Goal: Task Accomplishment & Management: Use online tool/utility

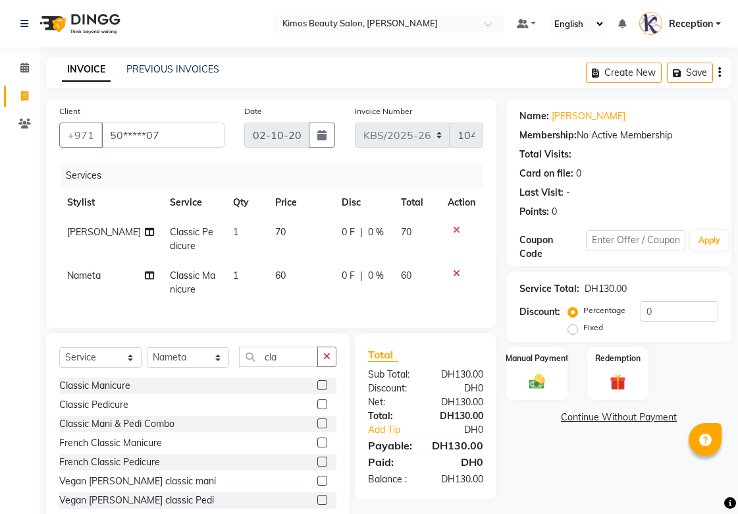
select select "service"
select select "51844"
click at [528, 374] on img at bounding box center [537, 381] width 26 height 18
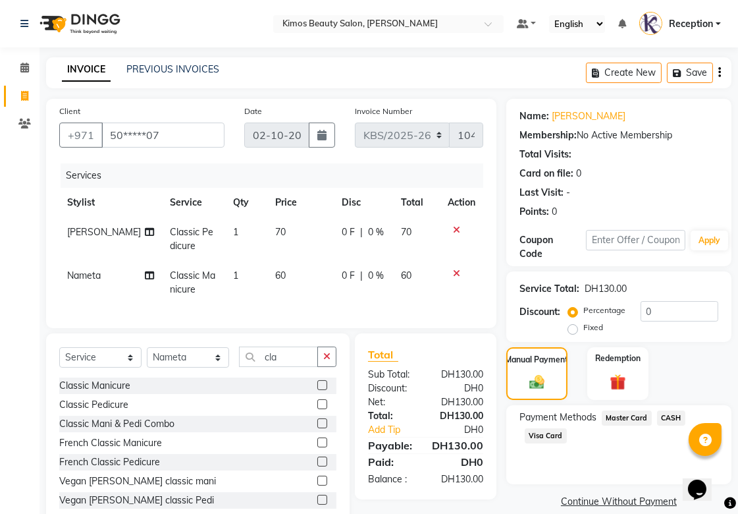
click at [547, 437] on span "Visa Card" at bounding box center [546, 435] width 42 height 15
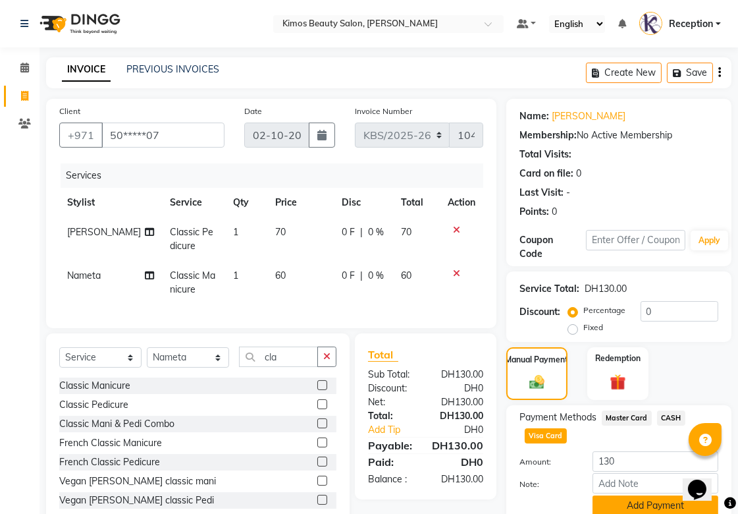
click at [624, 495] on button "Add Payment" at bounding box center [656, 505] width 126 height 20
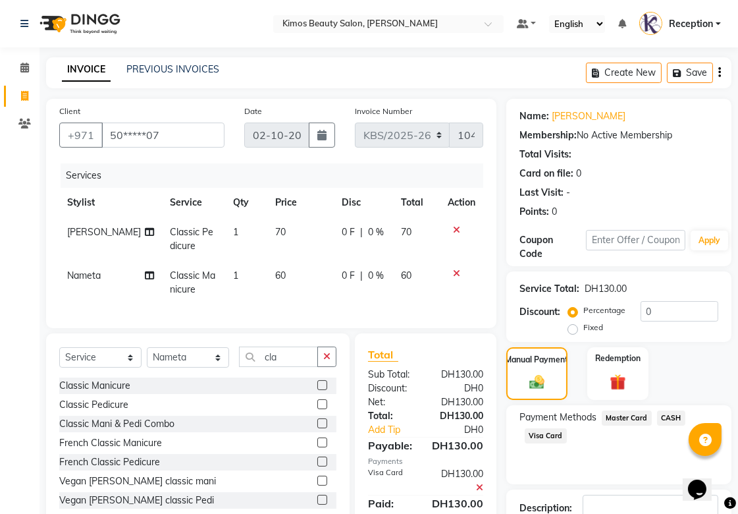
scroll to position [91, 0]
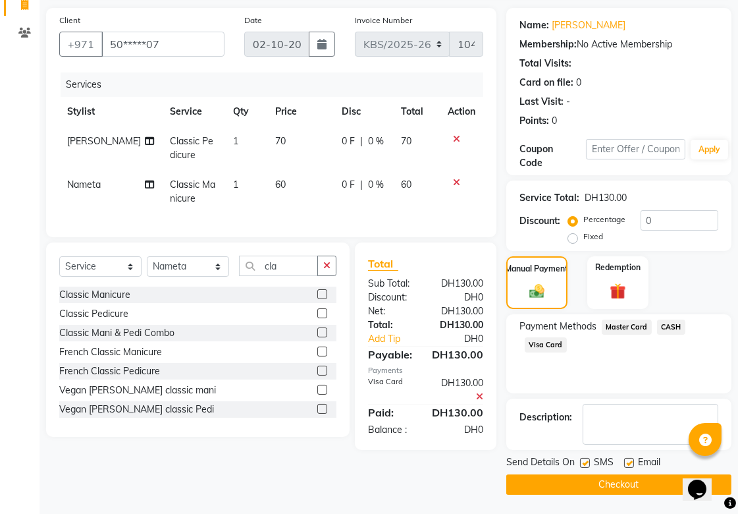
click at [598, 478] on button "Checkout" at bounding box center [619, 484] width 225 height 20
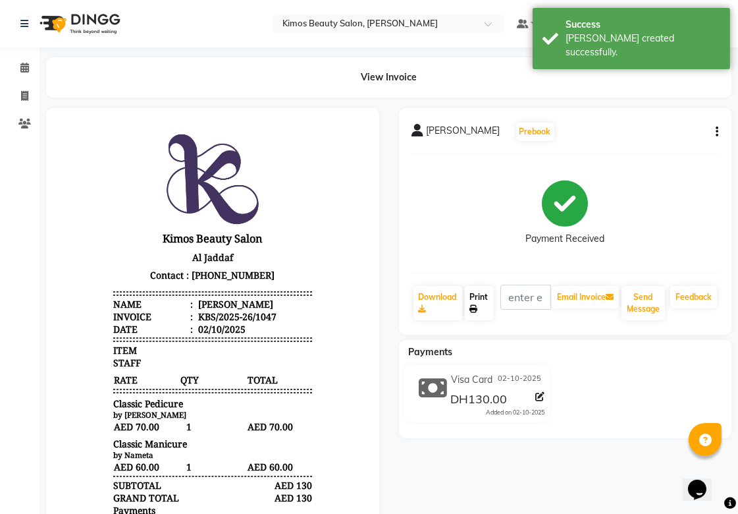
click at [478, 296] on link "Print" at bounding box center [479, 303] width 29 height 34
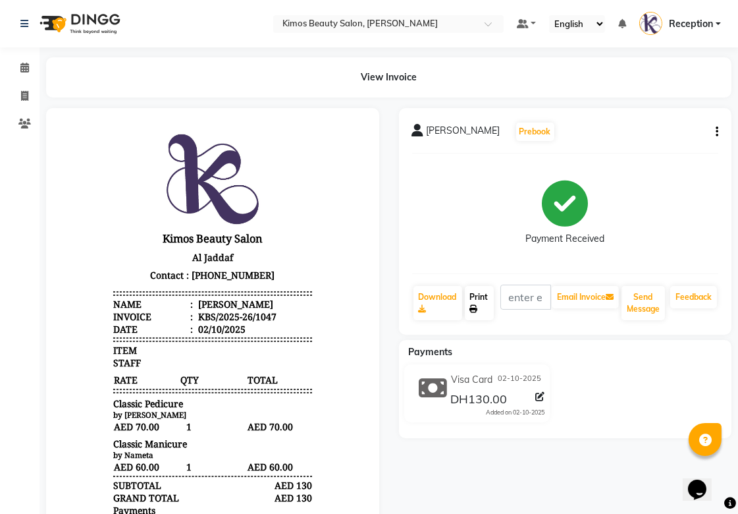
select select "service"
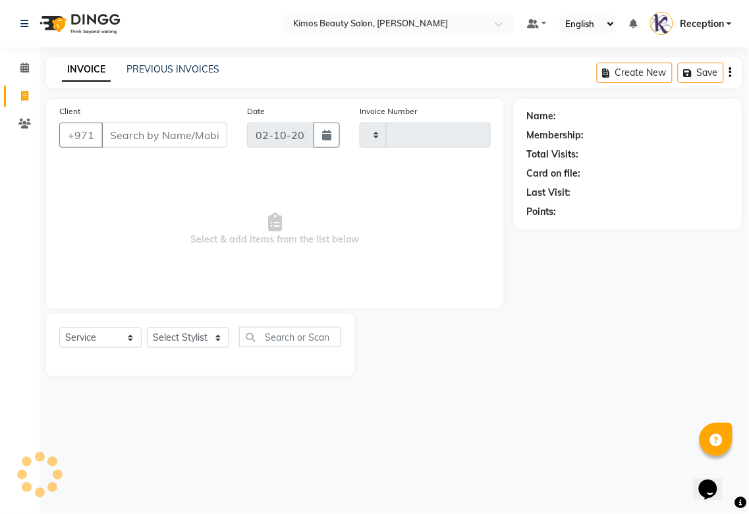
type input "1048"
select select "3941"
select select "58527"
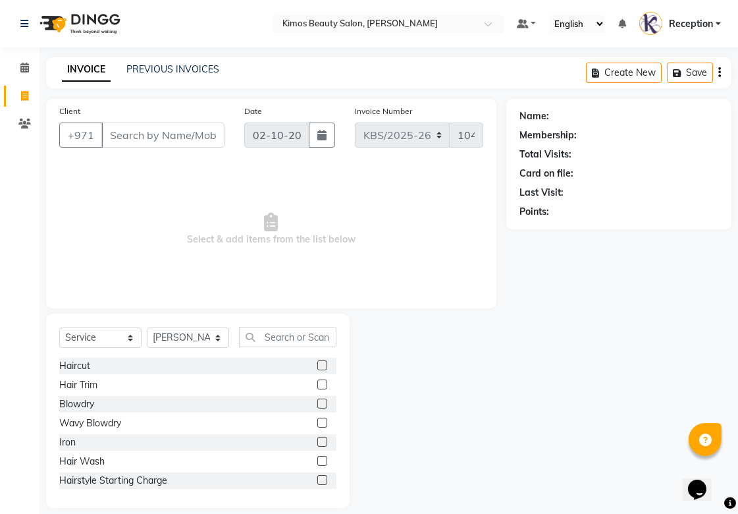
click at [142, 142] on input "Client" at bounding box center [162, 135] width 123 height 25
click at [169, 132] on input "Client" at bounding box center [162, 135] width 123 height 25
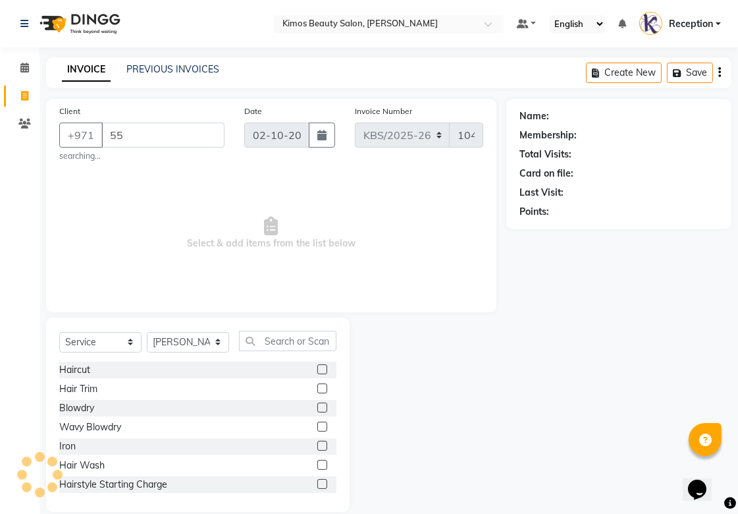
type input "5"
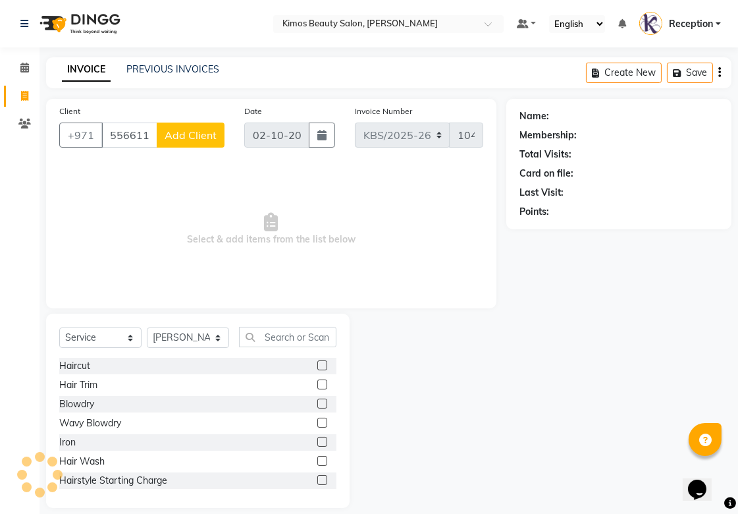
type input "556611058"
click at [186, 140] on span "Add Client" at bounding box center [191, 134] width 52 height 13
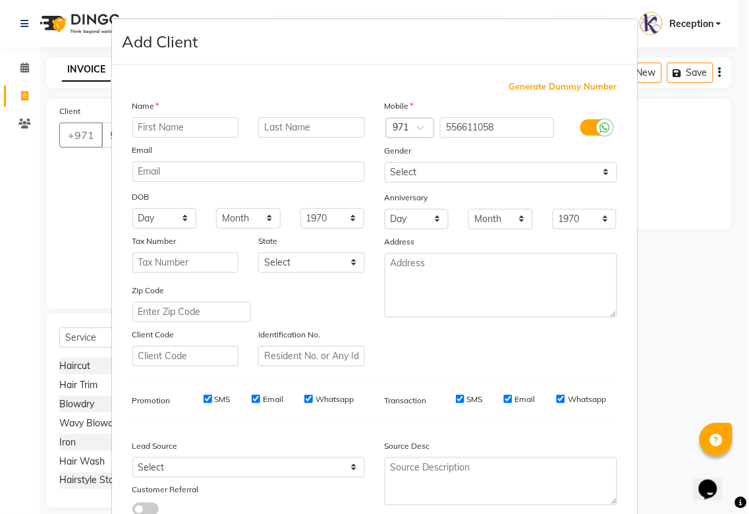
click at [203, 132] on input "text" at bounding box center [185, 127] width 107 height 20
type input "[PERSON_NAME]"
click at [283, 122] on input "text" at bounding box center [311, 127] width 107 height 20
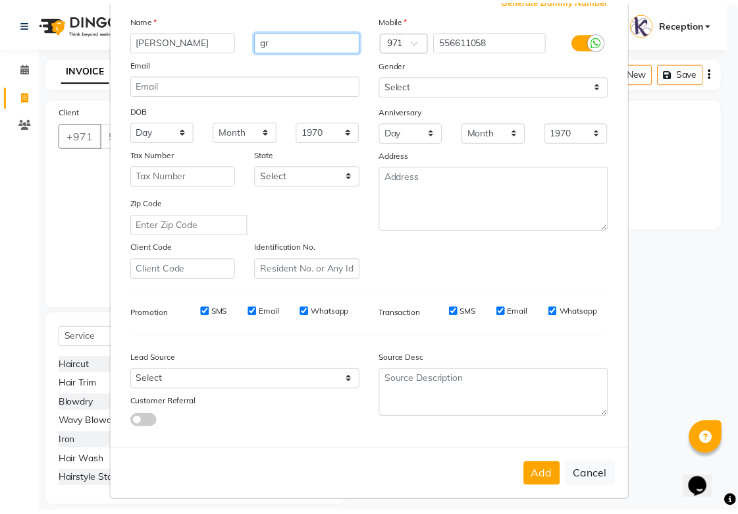
scroll to position [95, 0]
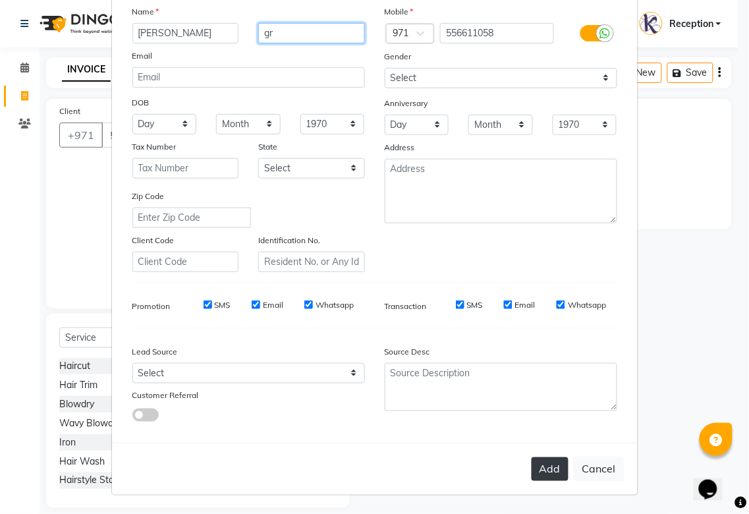
type input "gr"
click at [554, 460] on button "Add" at bounding box center [550, 469] width 37 height 24
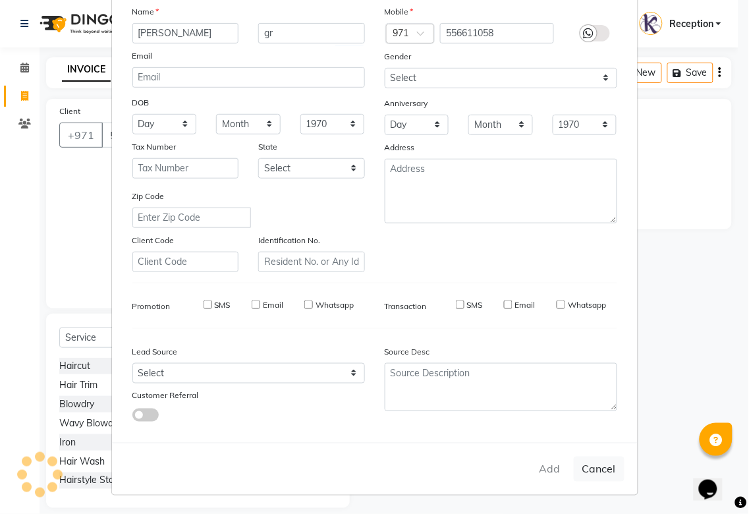
type input "55*****58"
select select
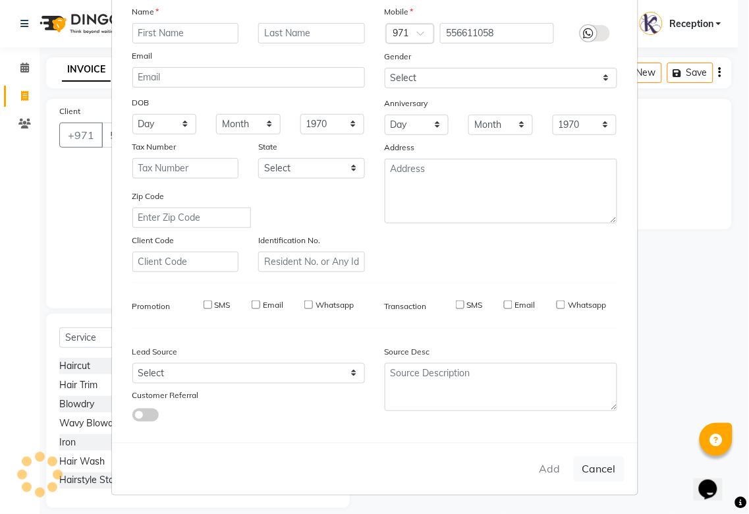
select select
checkbox input "false"
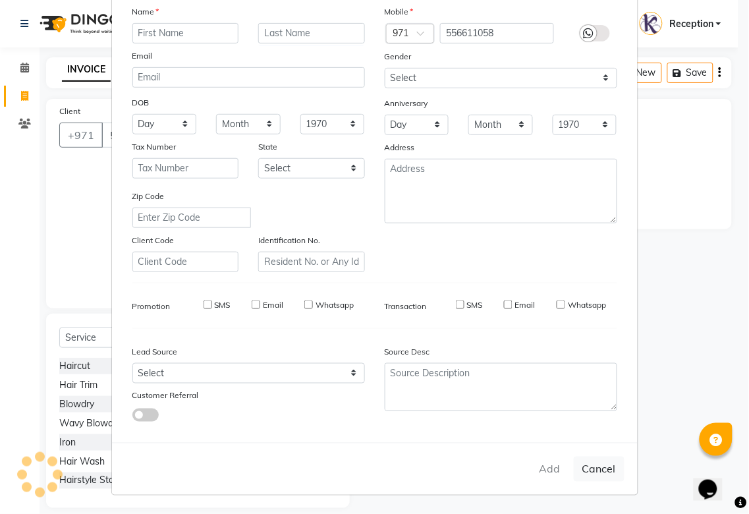
checkbox input "false"
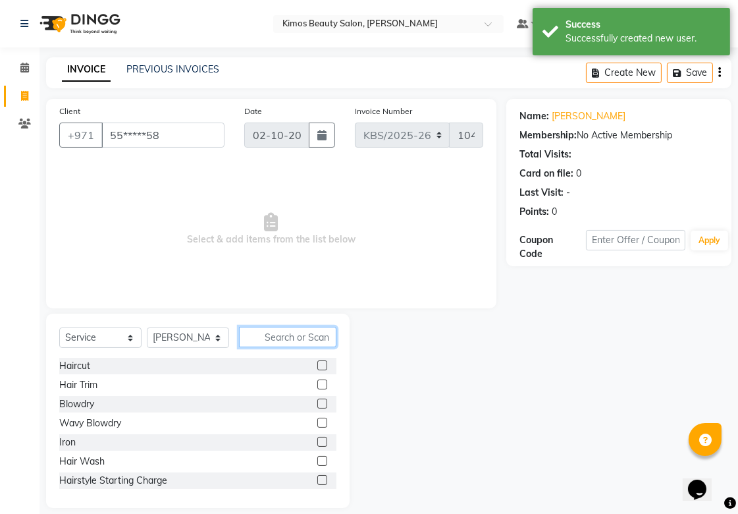
click at [277, 337] on input "text" at bounding box center [287, 337] width 97 height 20
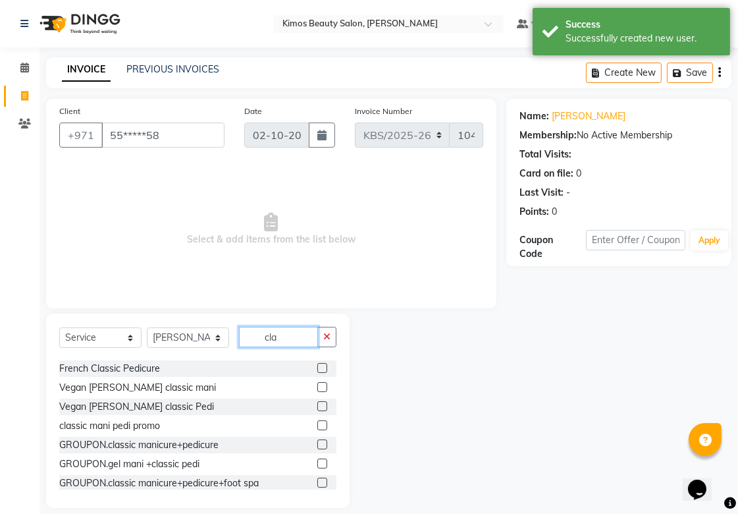
scroll to position [146, 0]
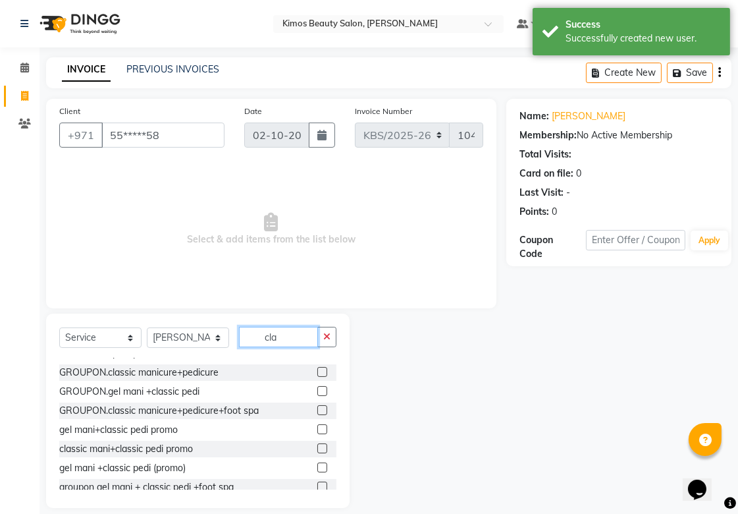
type input "cla"
click at [318, 372] on label at bounding box center [323, 372] width 10 height 10
click at [318, 372] on input "checkbox" at bounding box center [322, 372] width 9 height 9
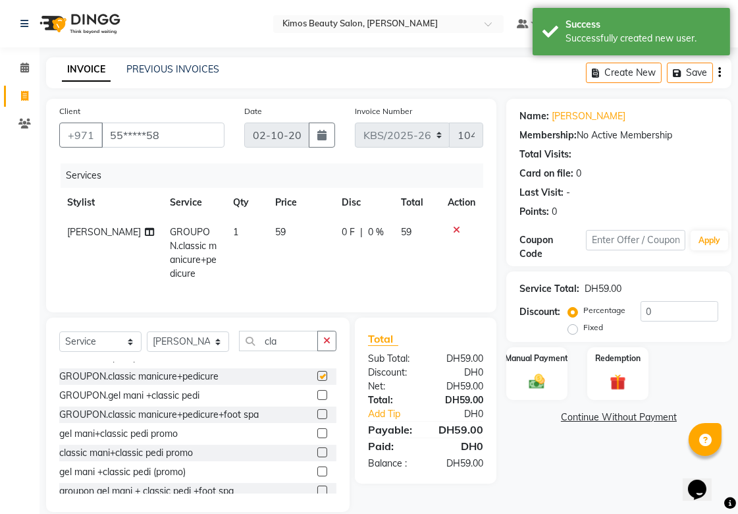
checkbox input "false"
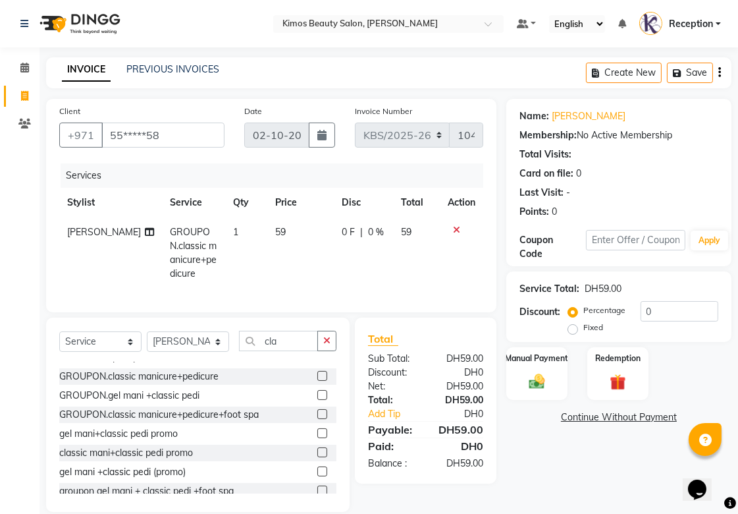
click at [425, 235] on td "59" at bounding box center [416, 252] width 47 height 71
select select "58527"
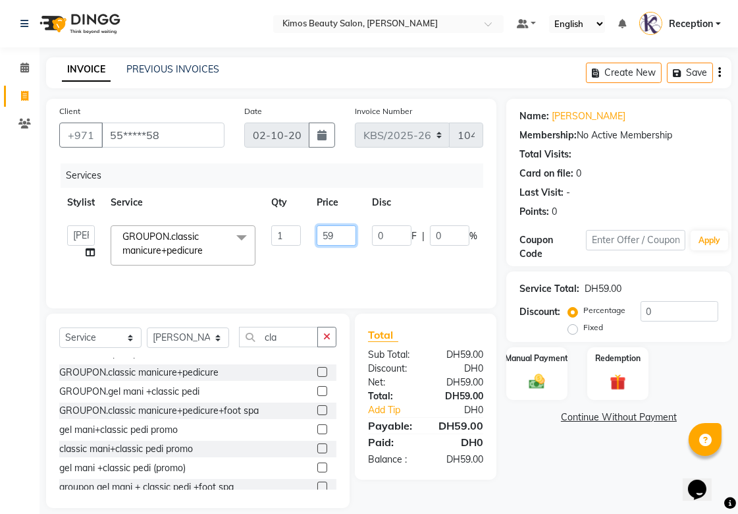
drag, startPoint x: 337, startPoint y: 231, endPoint x: 234, endPoint y: 234, distance: 103.5
click at [234, 234] on tr "[PERSON_NAME] Nameta Reception [PERSON_NAME] GROUPON.classic manicure+pedicure …" at bounding box center [313, 245] width 508 height 56
type input "47"
click at [503, 466] on div "Total Sub Total: DH59.00 Discount: DH0 Net: DH59.00 Total: DH59.00 Add Tip DH0 …" at bounding box center [428, 411] width 157 height 194
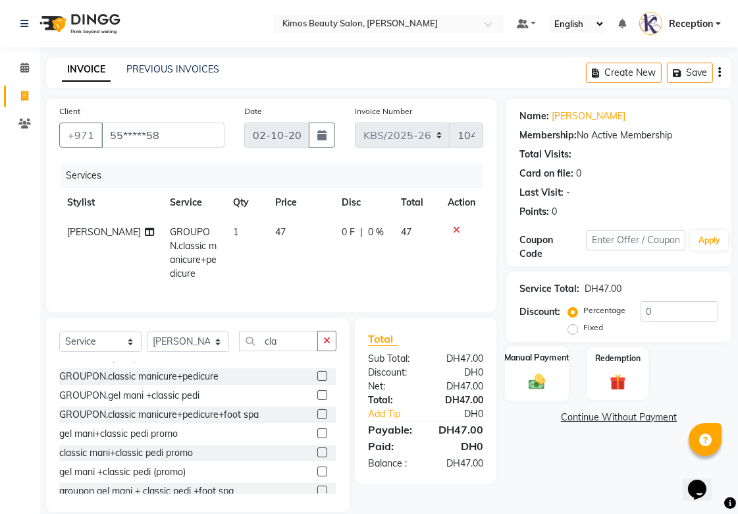
click at [523, 369] on div "Manual Payment" at bounding box center [537, 373] width 64 height 55
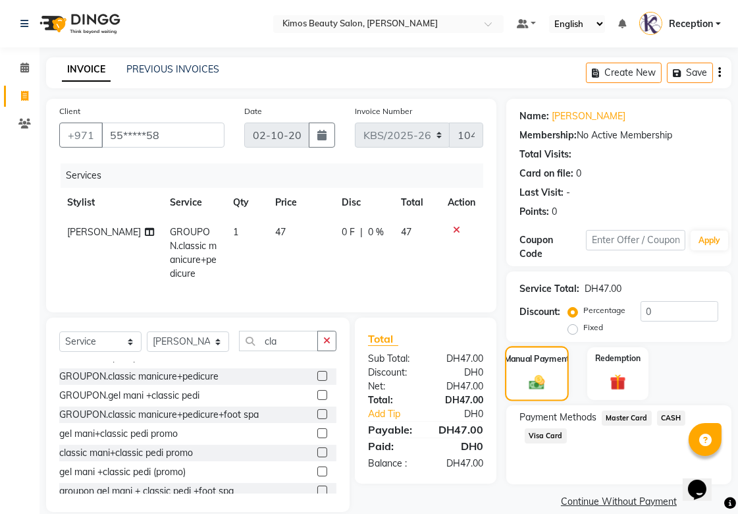
scroll to position [29, 0]
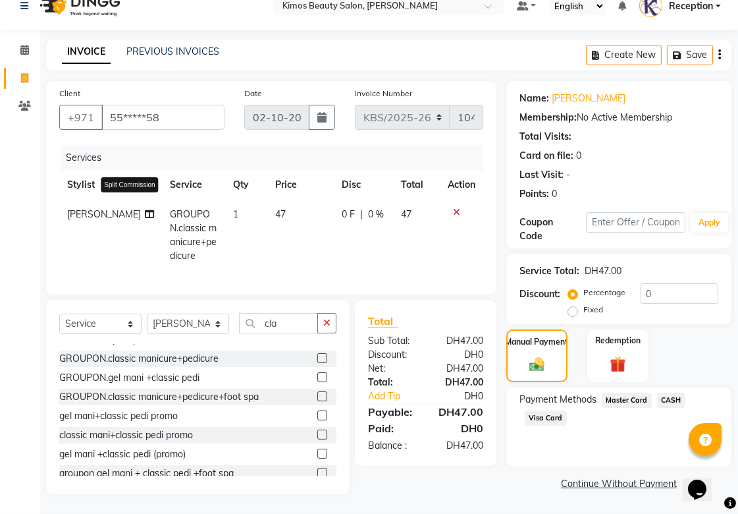
click at [145, 209] on icon at bounding box center [149, 213] width 9 height 9
select select "58527"
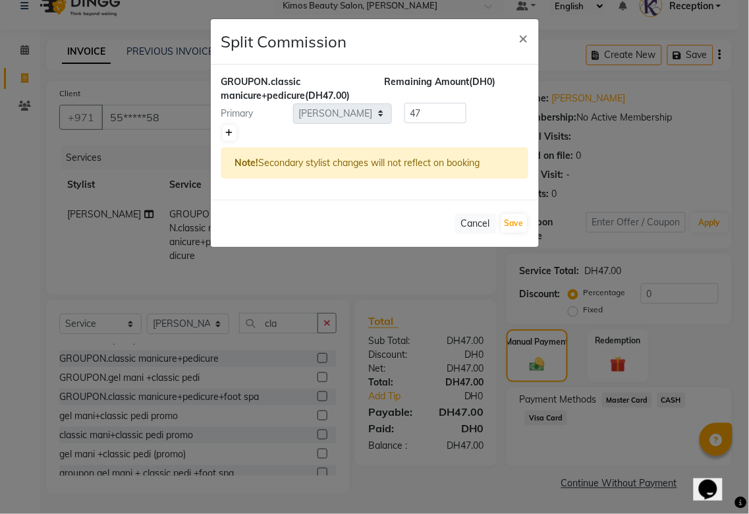
click at [227, 132] on icon at bounding box center [229, 133] width 7 height 8
type input "23.5"
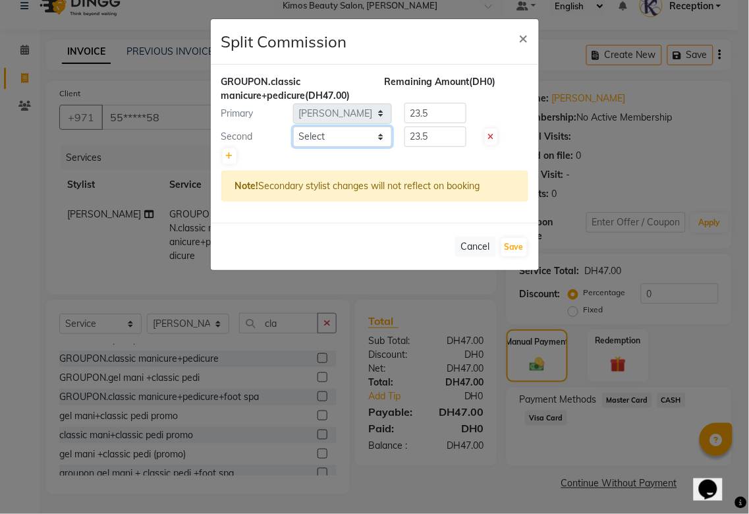
click at [378, 136] on select "Select [PERSON_NAME] Nameta Reception [PERSON_NAME]" at bounding box center [342, 136] width 99 height 20
select select "51844"
click at [293, 126] on select "Select [PERSON_NAME] Nameta Reception [PERSON_NAME]" at bounding box center [342, 136] width 99 height 20
click at [503, 244] on button "Save" at bounding box center [514, 247] width 26 height 18
select select "Select"
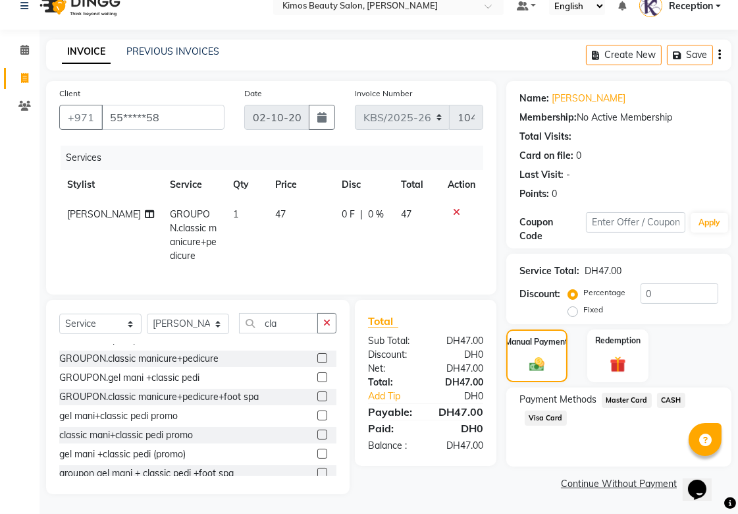
click at [670, 393] on span "CASH" at bounding box center [671, 400] width 28 height 15
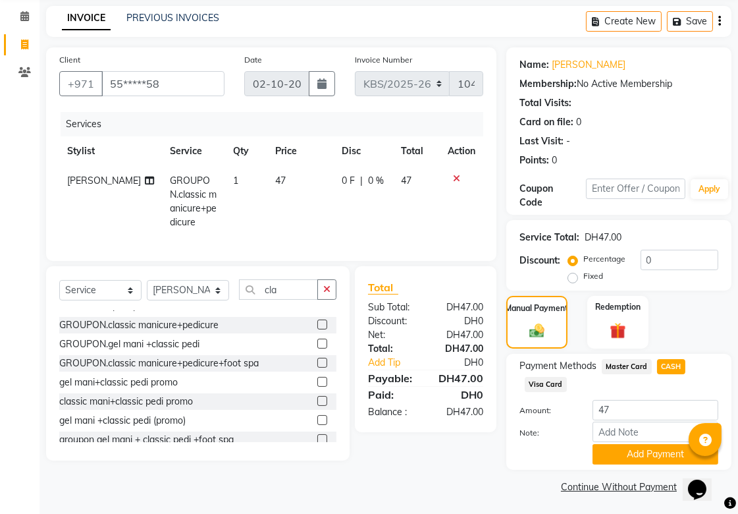
scroll to position [55, 0]
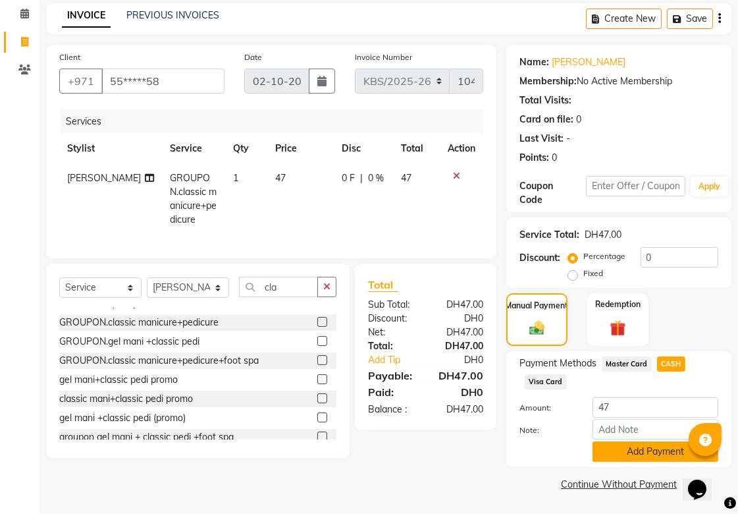
click at [636, 448] on button "Add Payment" at bounding box center [656, 451] width 126 height 20
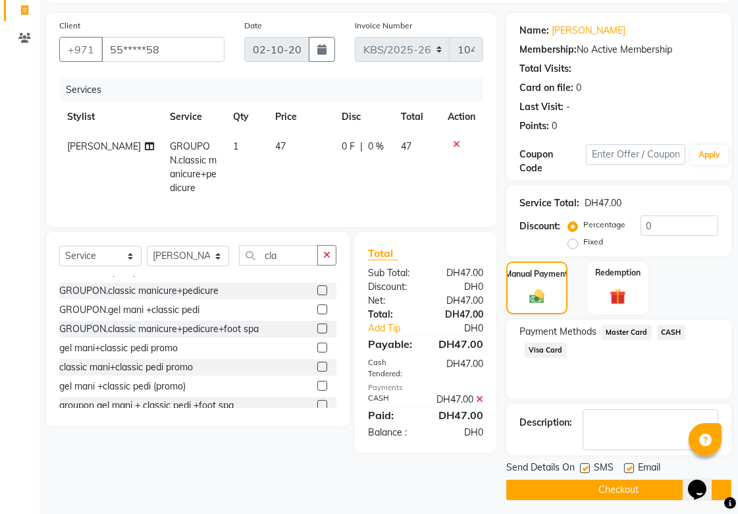
scroll to position [91, 0]
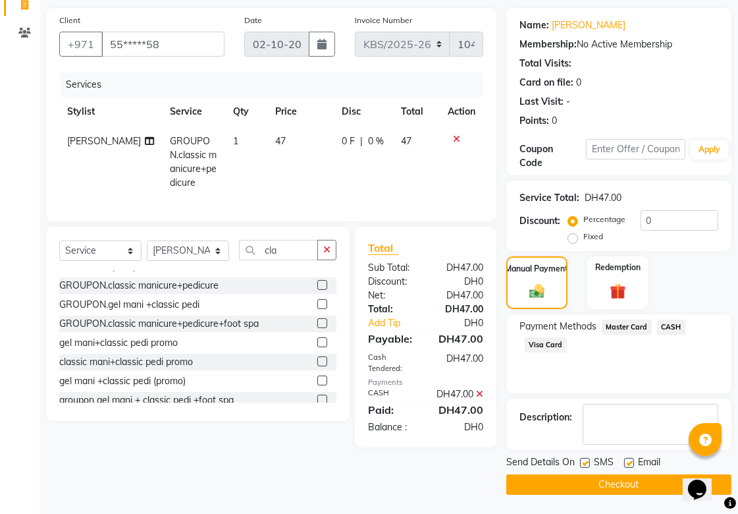
click at [561, 489] on button "Checkout" at bounding box center [619, 484] width 225 height 20
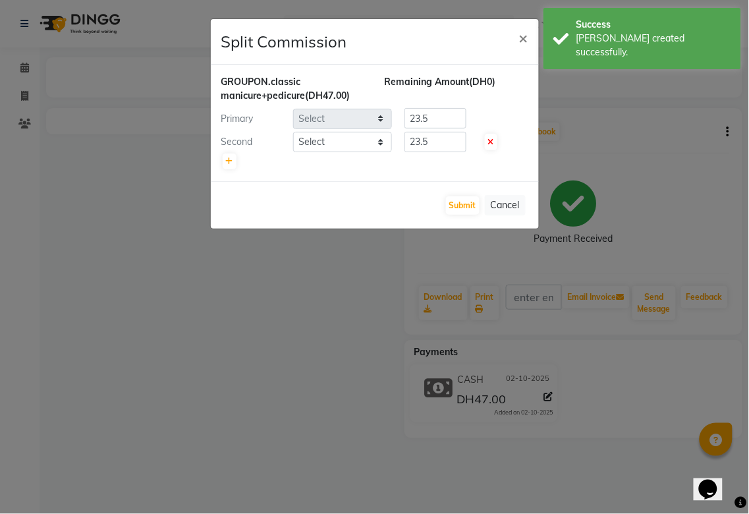
select select "58527"
select select "51844"
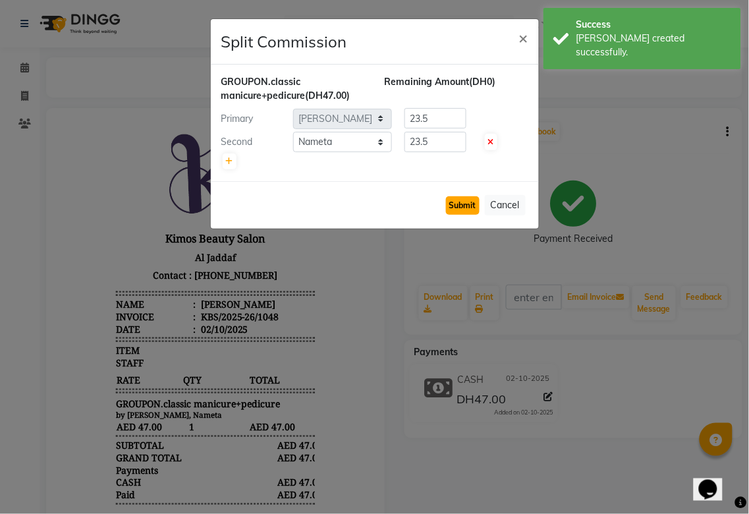
click at [463, 207] on button "Submit" at bounding box center [463, 205] width 34 height 18
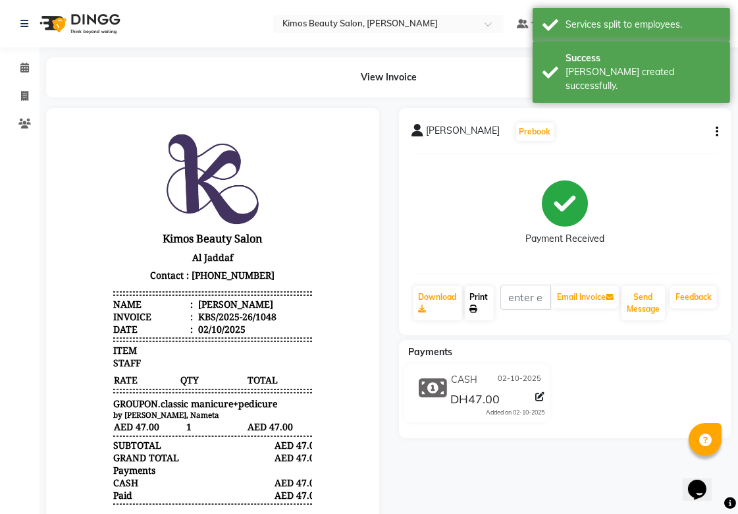
click at [484, 308] on link "Print" at bounding box center [479, 303] width 29 height 34
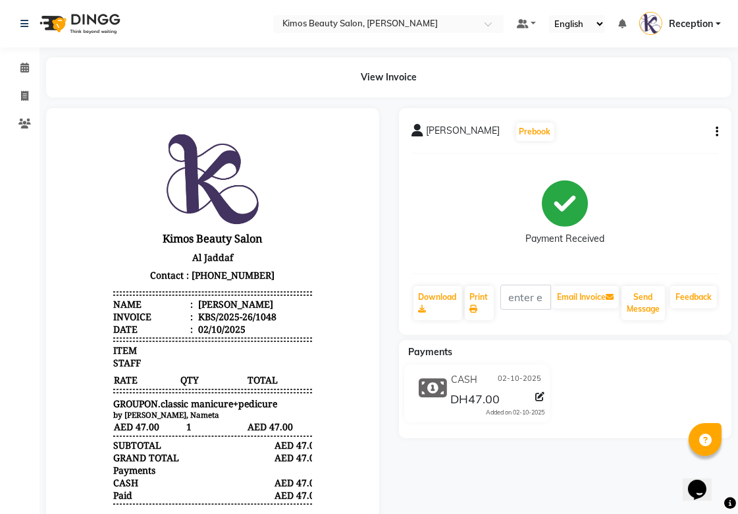
select select "service"
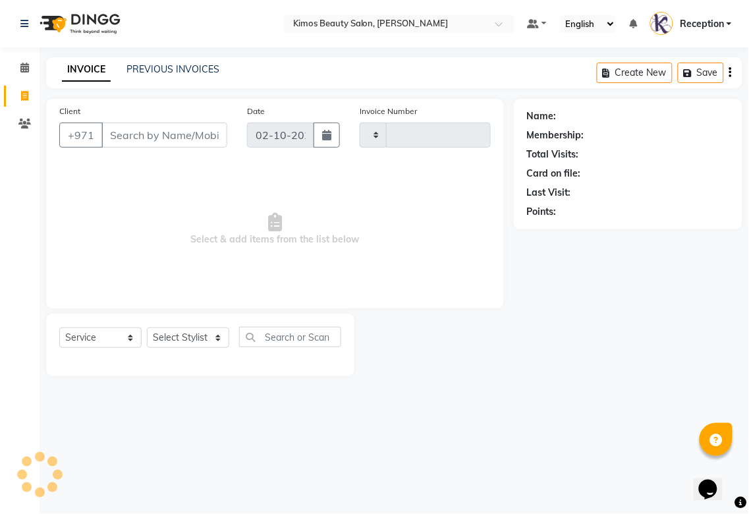
type input "1049"
select select "3941"
select select "58527"
